Goal: Information Seeking & Learning: Learn about a topic

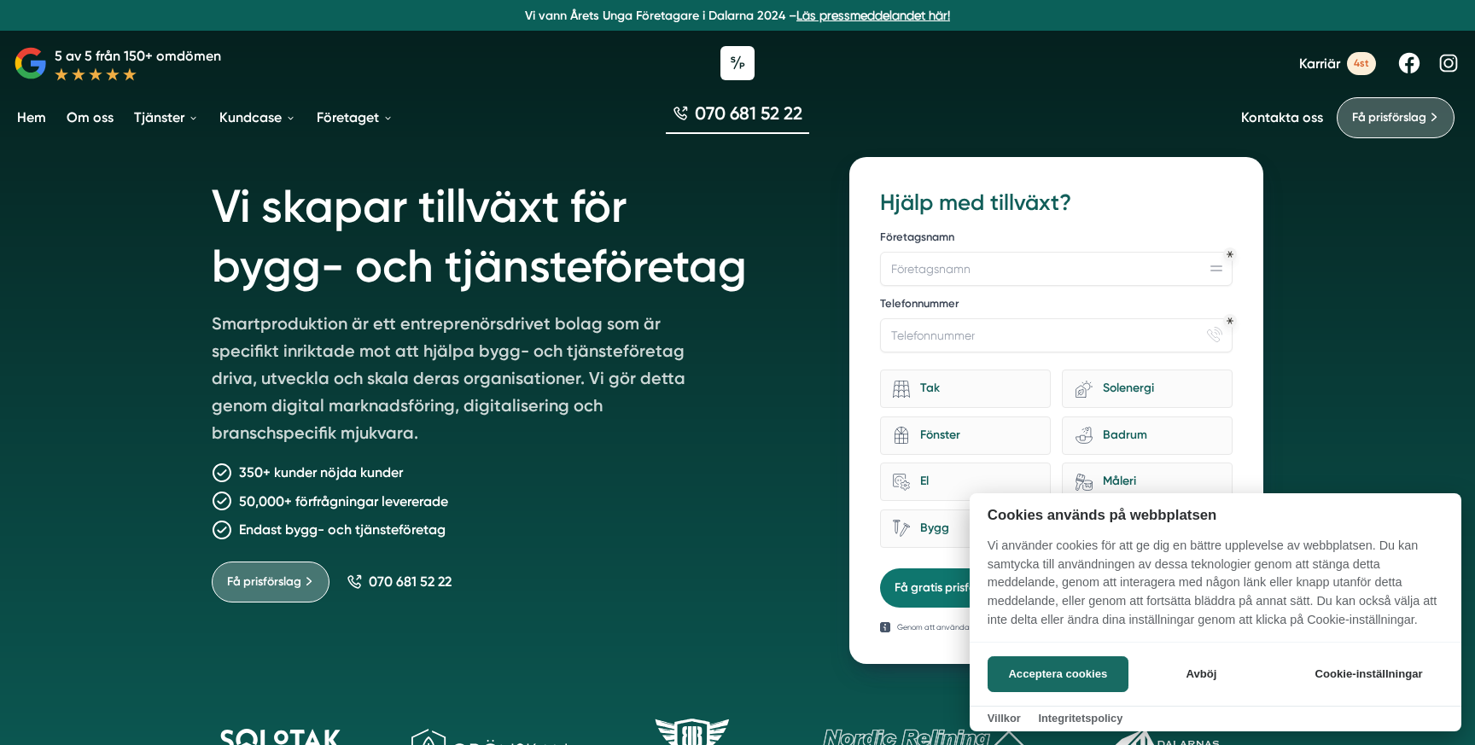
click at [283, 120] on div at bounding box center [737, 372] width 1475 height 745
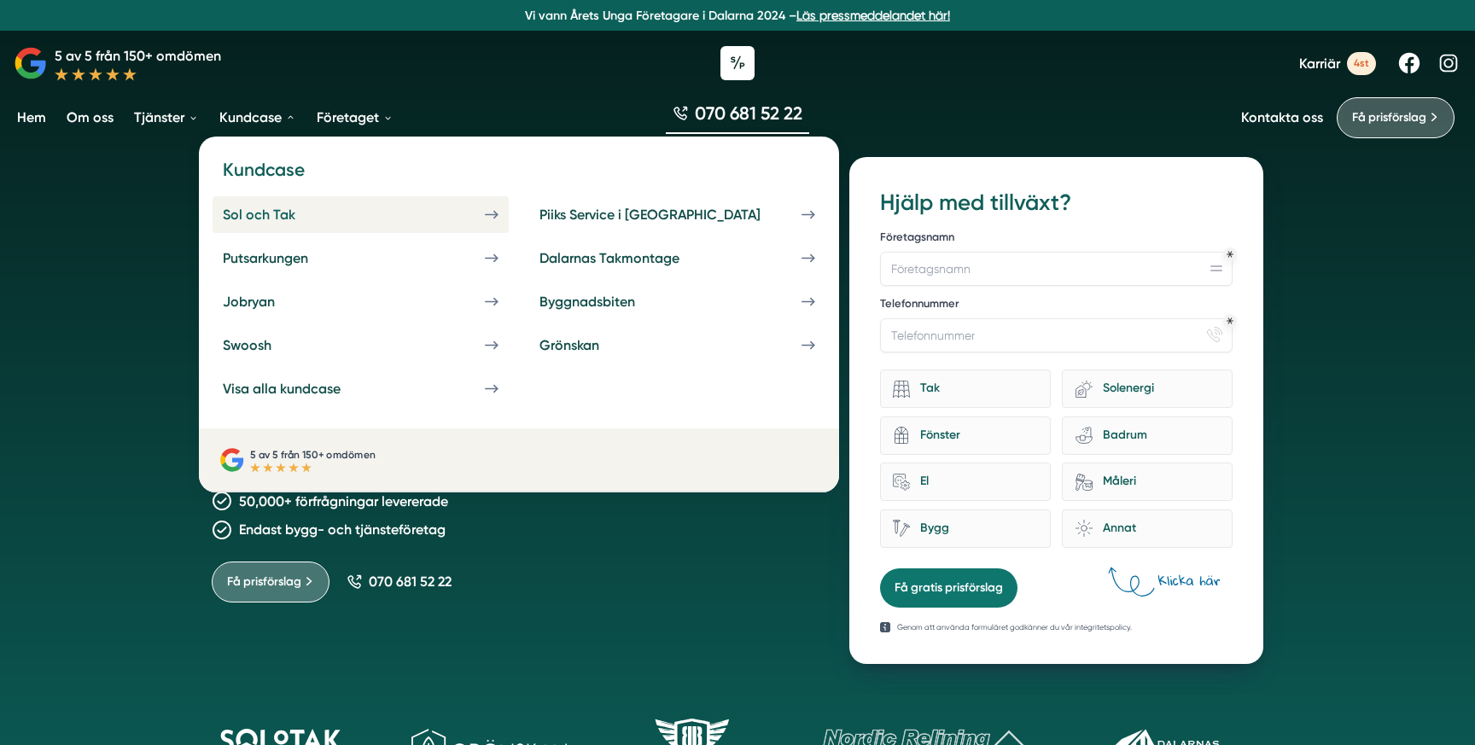
click at [282, 223] on link "Sol och Tak" at bounding box center [360, 214] width 296 height 37
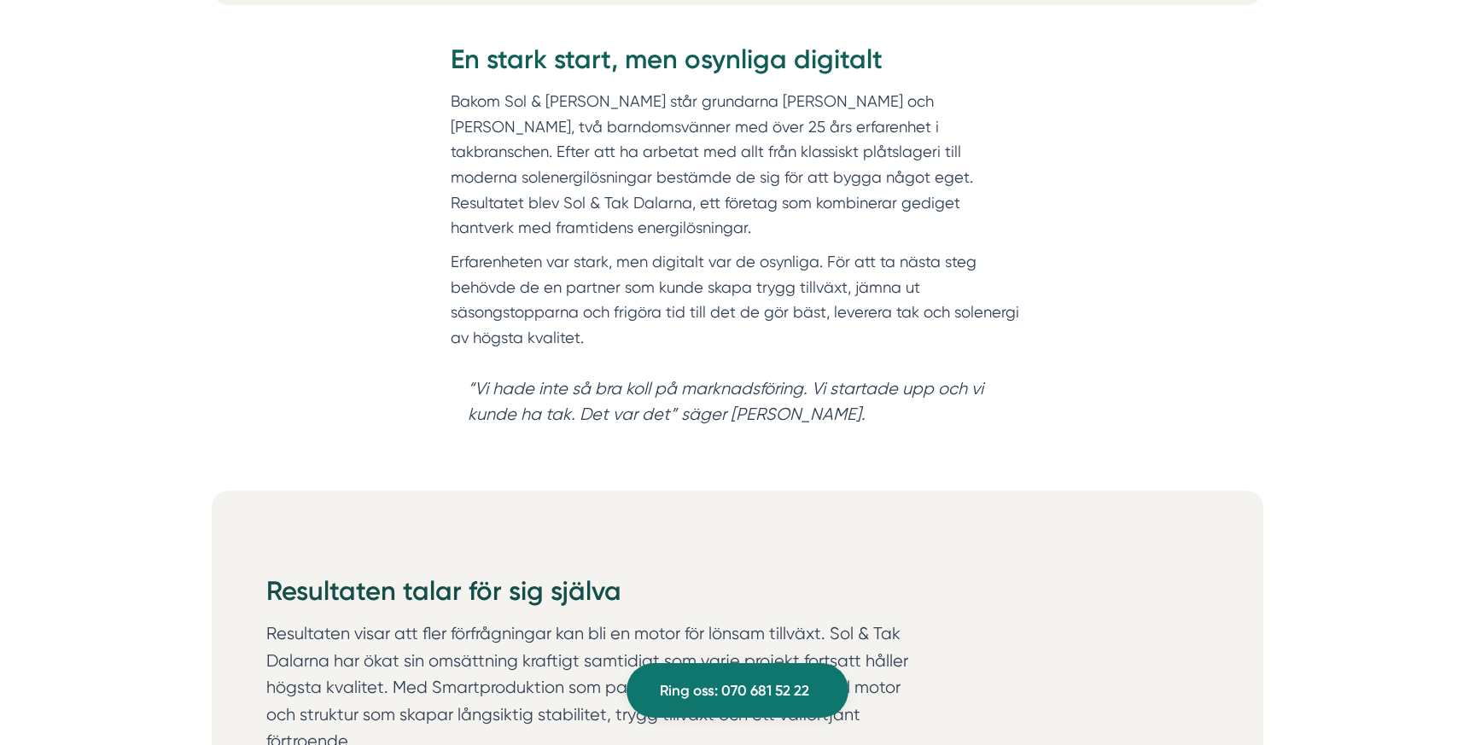
scroll to position [1336, 0]
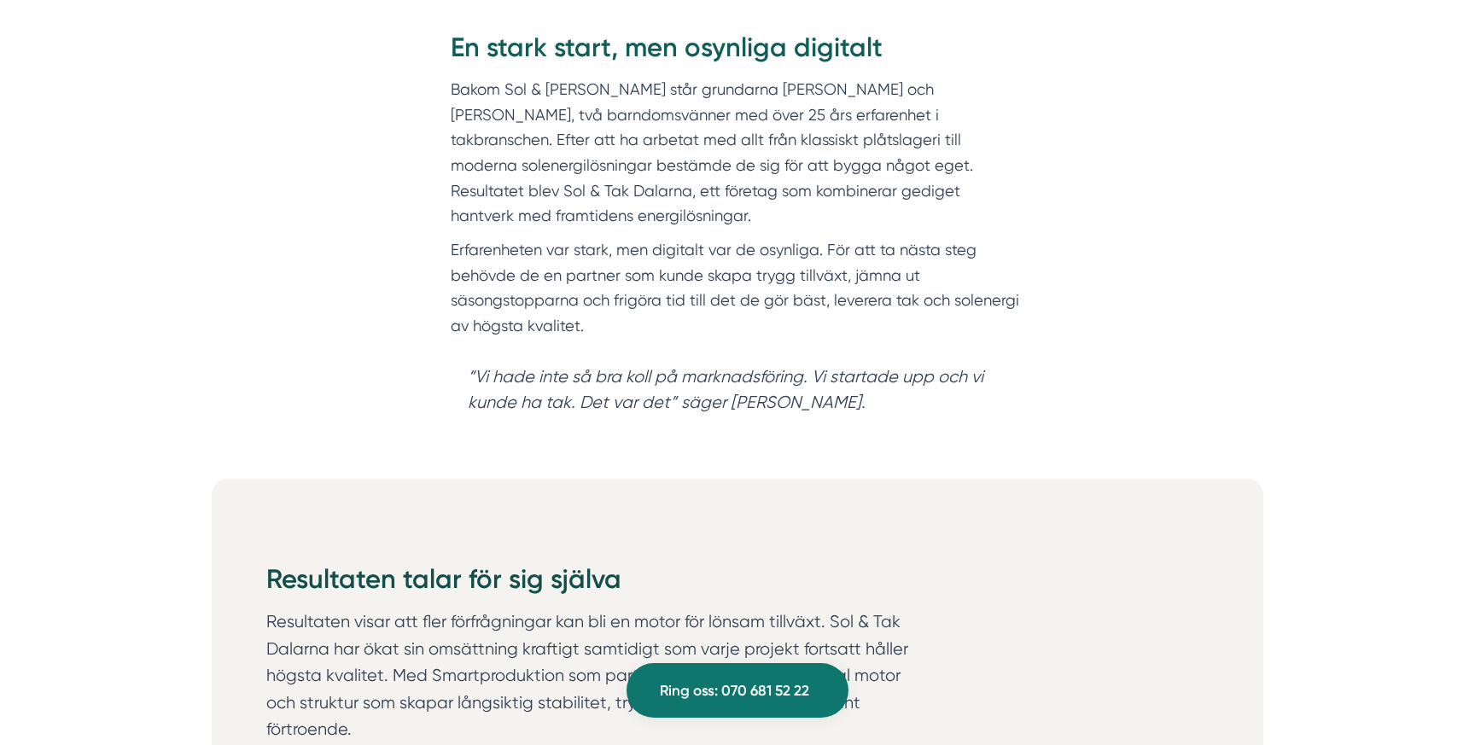
click at [713, 352] on blockquote "“Vi hade inte så bra koll på marknadsföring. Vi startade upp och vi kunde ha ta…" at bounding box center [737, 389] width 573 height 85
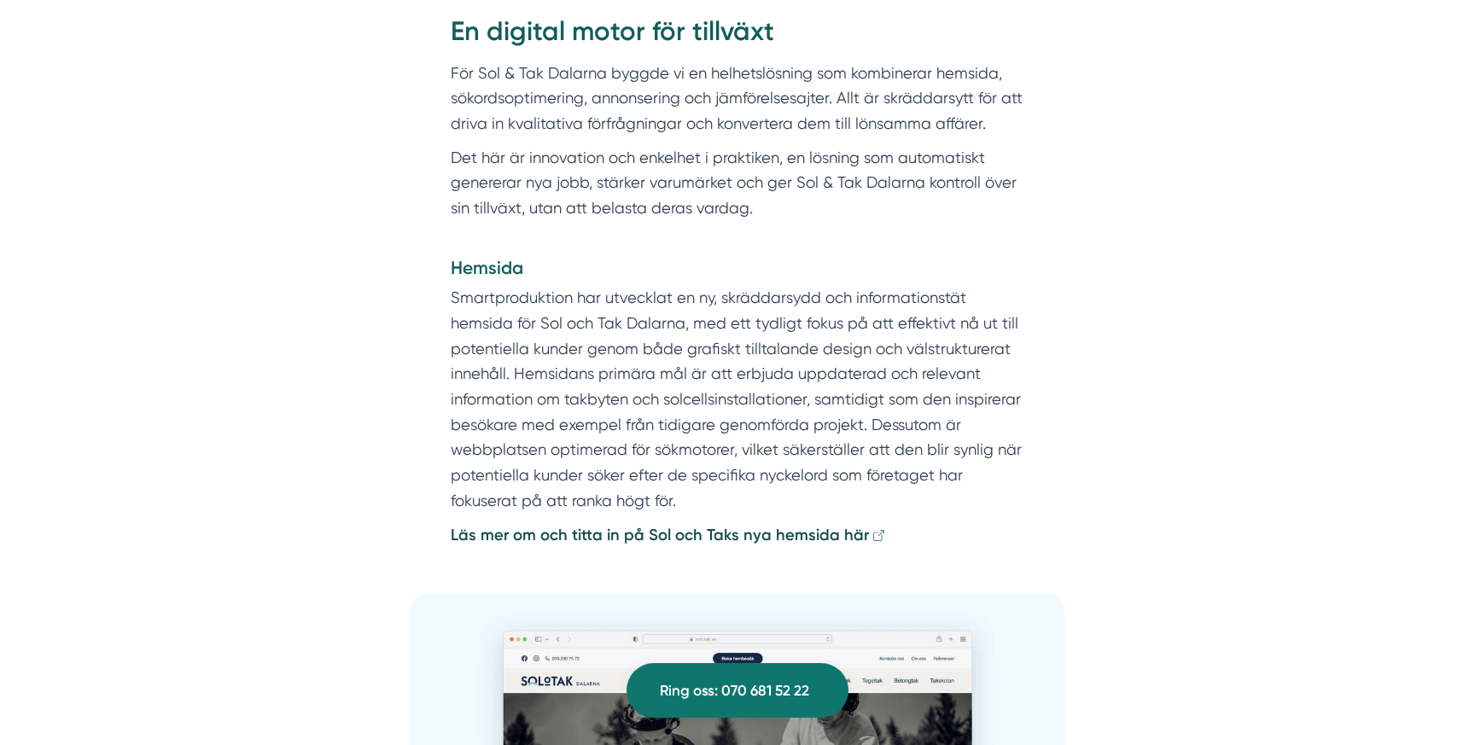
scroll to position [2951, 0]
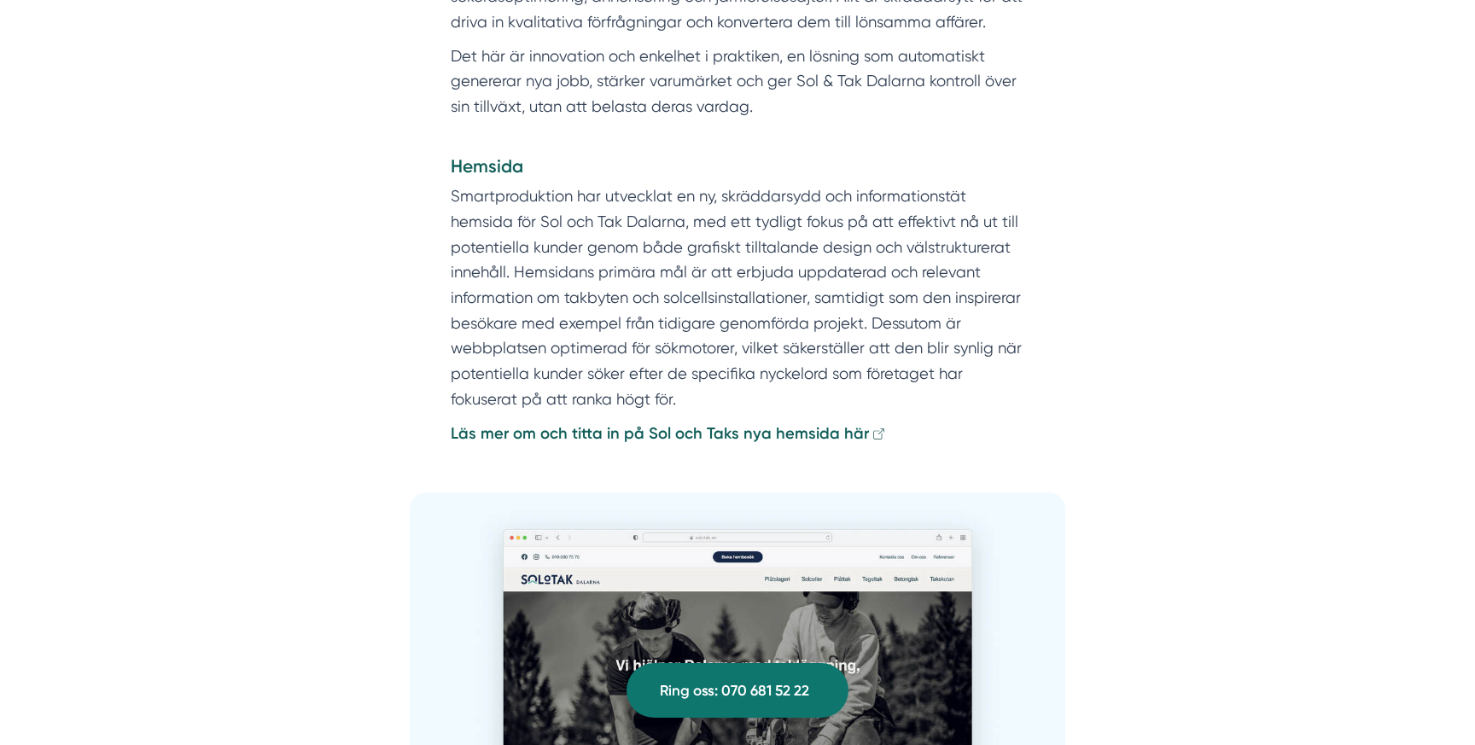
click at [704, 424] on strong "Läs mer om och titta in på Sol och Taks nya hemsida här" at bounding box center [660, 433] width 418 height 19
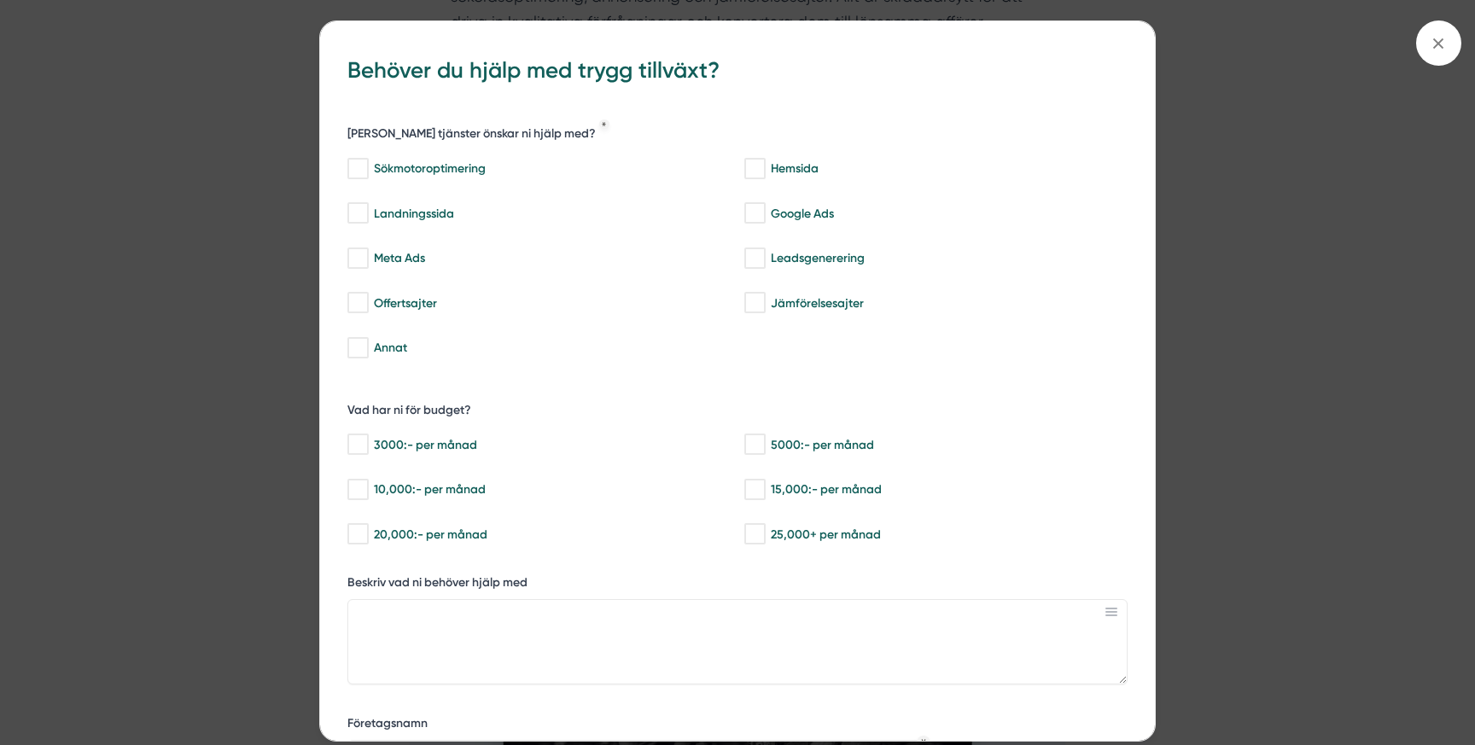
click at [1305, 340] on div "bbc9b822-b2c6-488a-ab3e-9a2d59e49c7c Behöver du hjälp med trygg tillväxt? Vilka…" at bounding box center [737, 372] width 1475 height 745
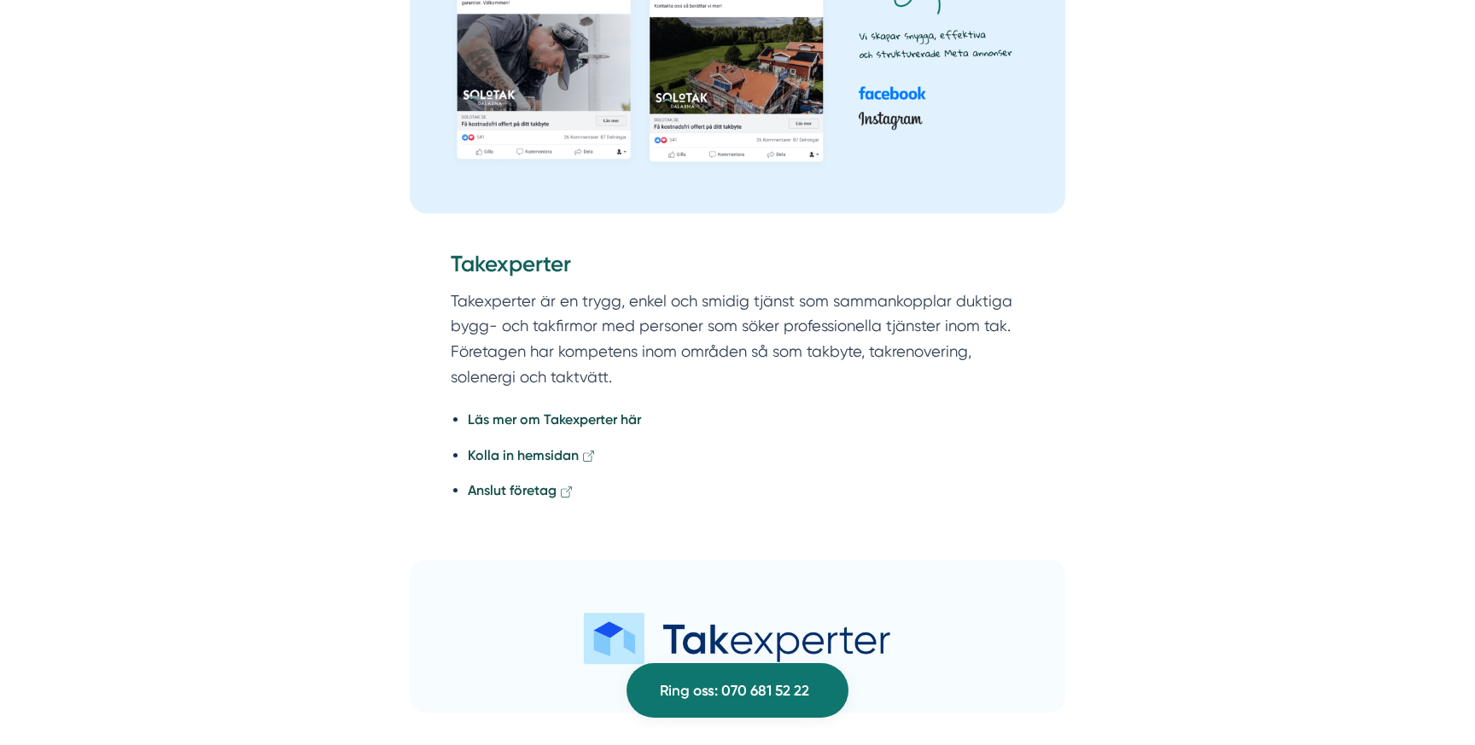
scroll to position [4462, 0]
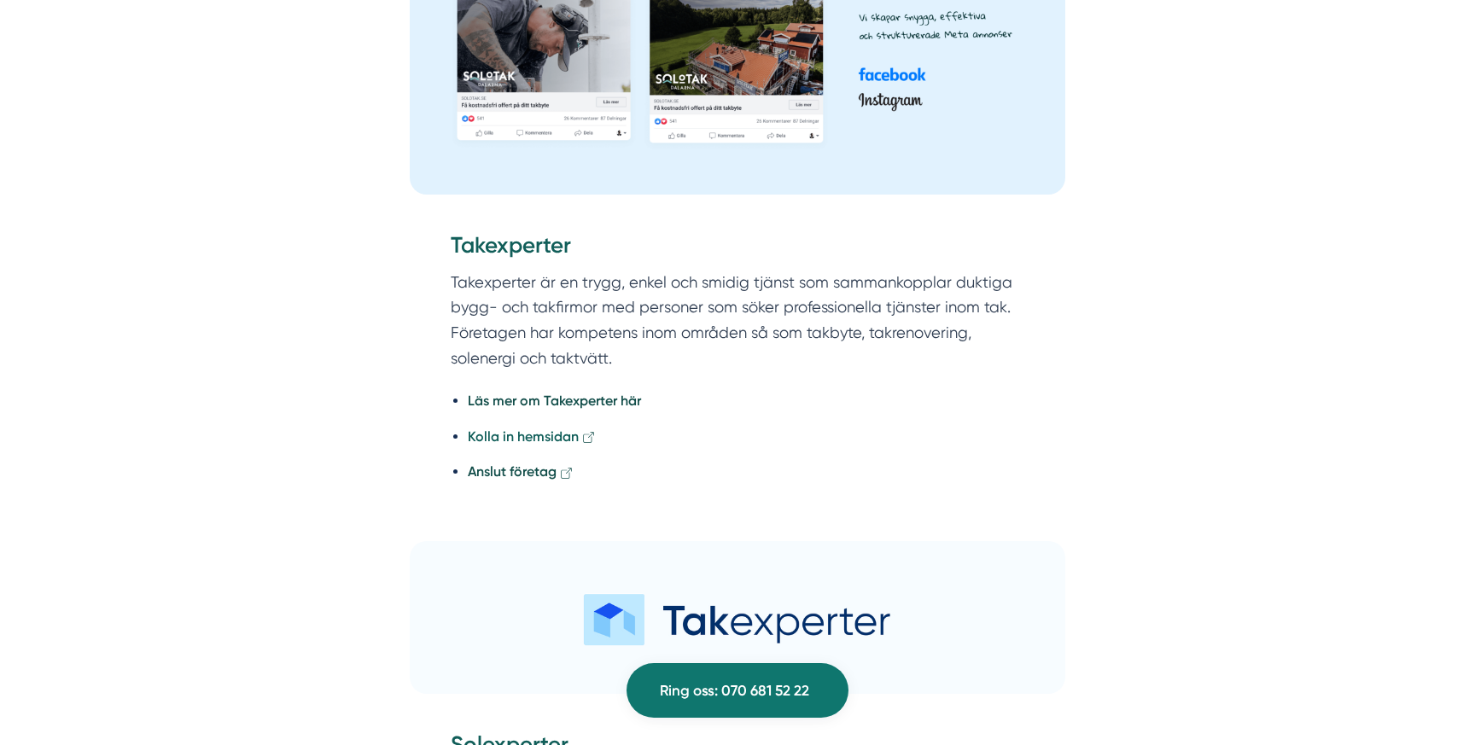
click at [537, 428] on strong "Kolla in hemsidan" at bounding box center [523, 436] width 111 height 16
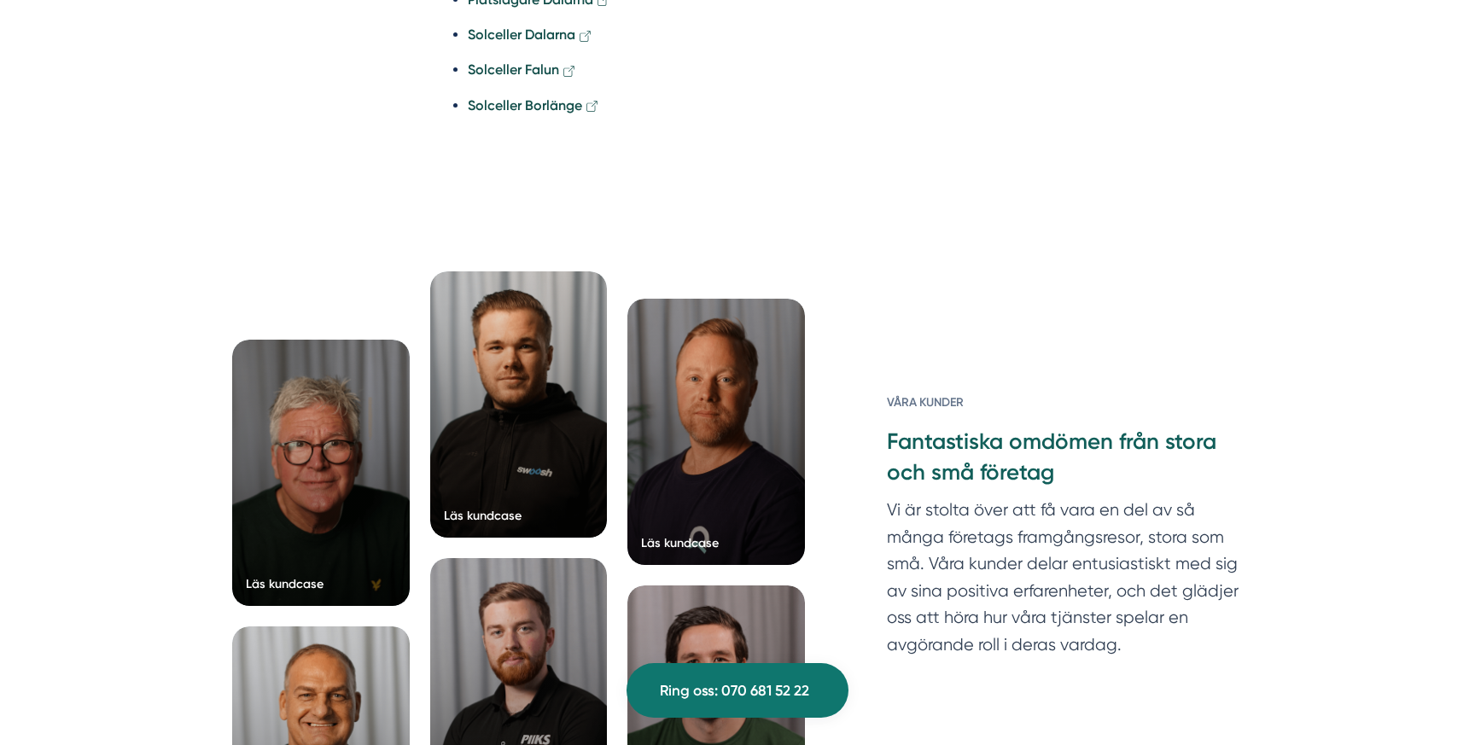
scroll to position [5653, 0]
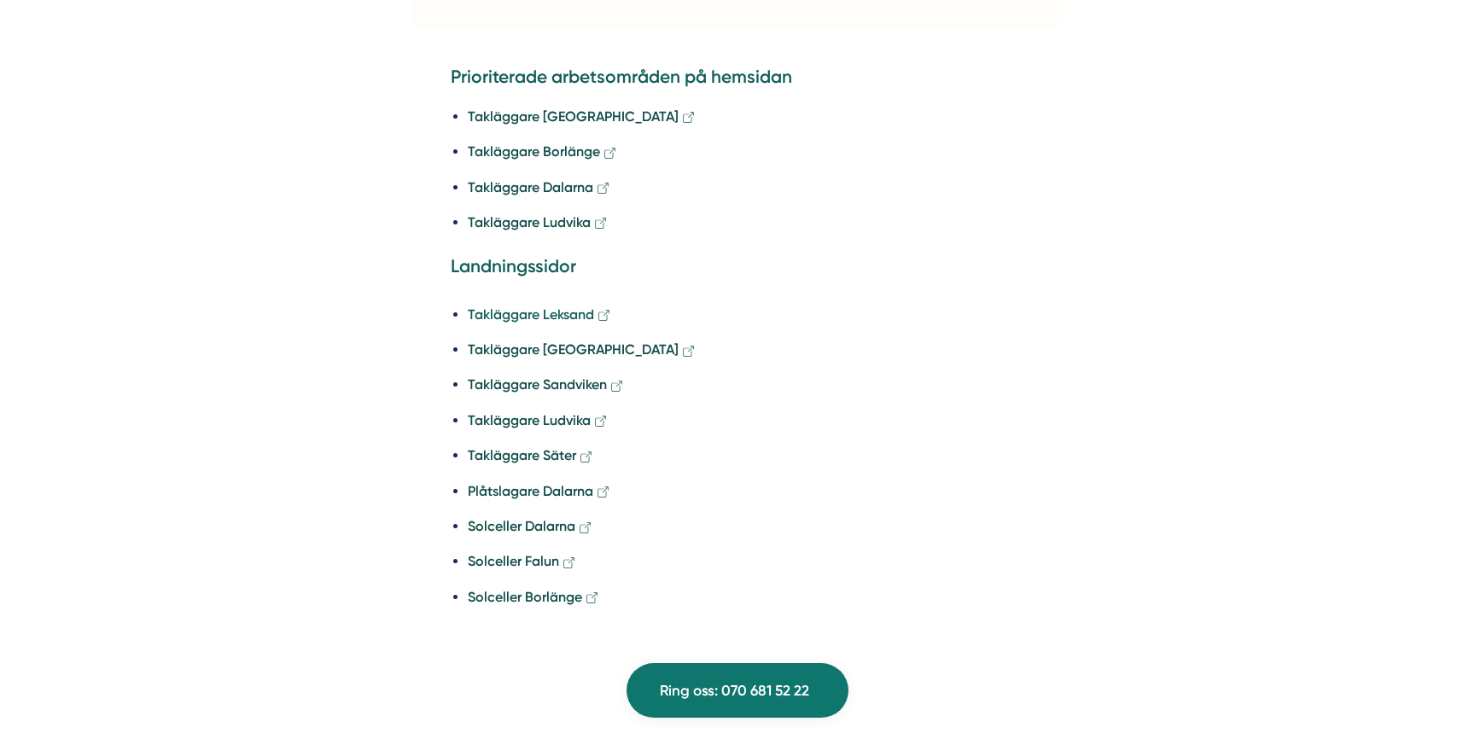
click at [558, 306] on strong "Takläggare Leksand" at bounding box center [531, 314] width 126 height 16
click at [559, 341] on strong "Takläggare Örebro" at bounding box center [573, 349] width 211 height 16
